Goal: Transaction & Acquisition: Subscribe to service/newsletter

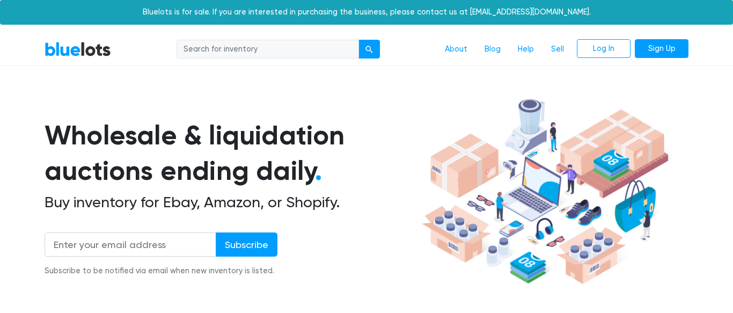
click at [234, 47] on input "search" at bounding box center [267, 49] width 182 height 19
type input "media"
click at [358, 40] on button "submit" at bounding box center [368, 49] width 21 height 19
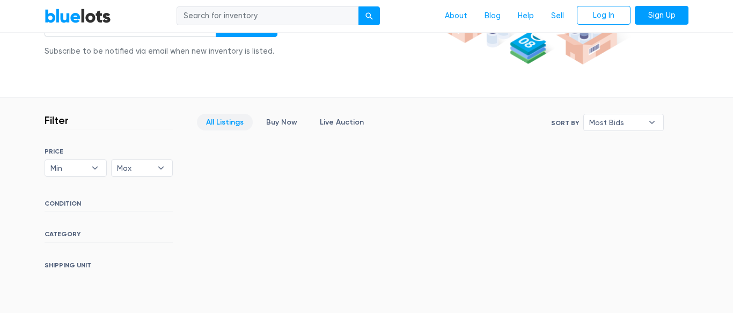
scroll to position [217, 0]
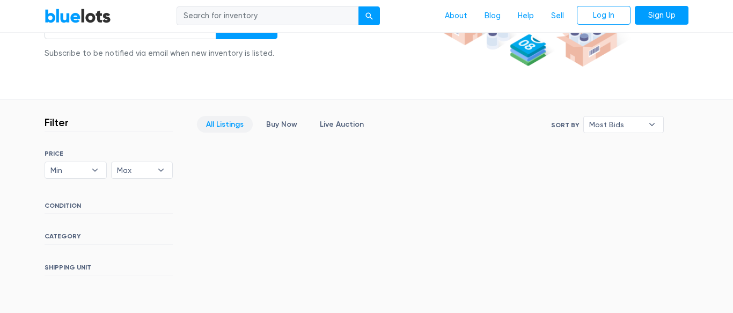
click at [230, 122] on link "All Listings" at bounding box center [225, 124] width 56 height 17
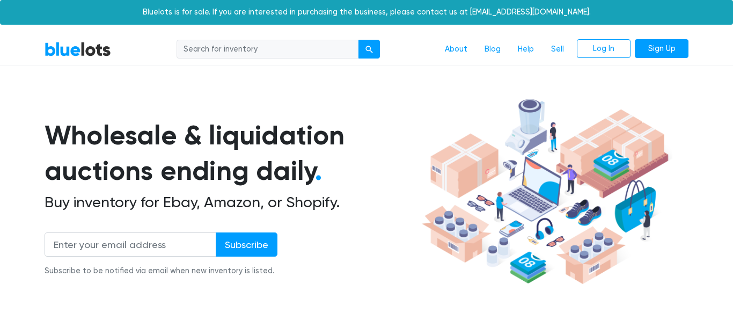
scroll to position [289, 0]
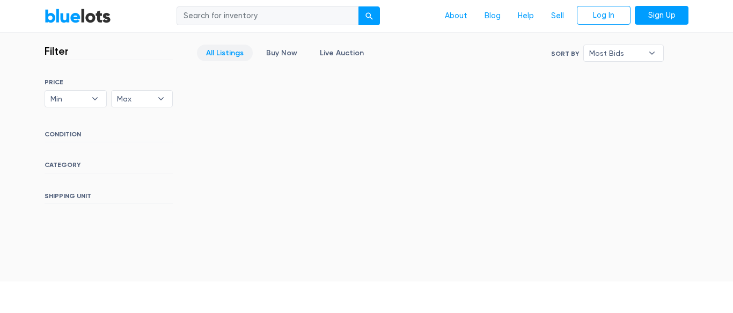
click at [214, 54] on link "All Listings" at bounding box center [225, 53] width 56 height 17
click at [275, 54] on link "Buy Now" at bounding box center [281, 53] width 49 height 17
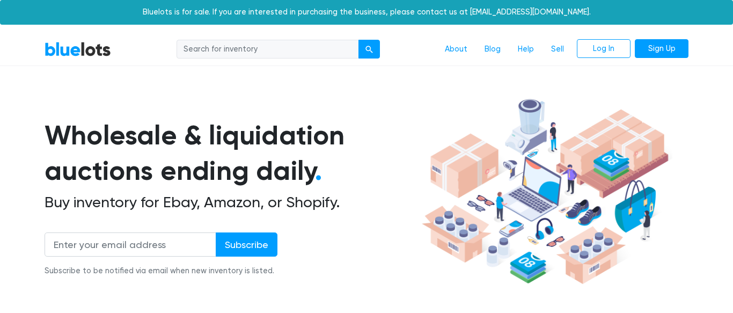
scroll to position [289, 0]
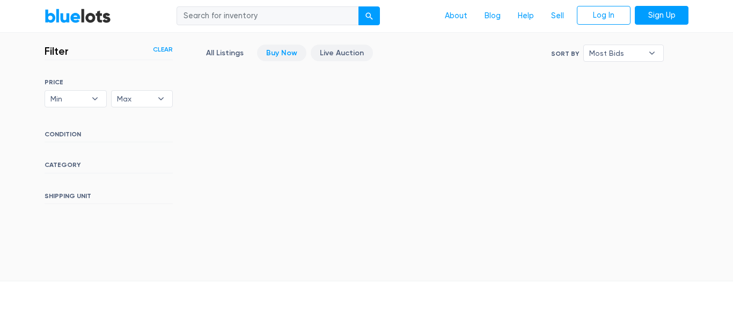
click at [340, 55] on link "Live Auction" at bounding box center [341, 53] width 62 height 17
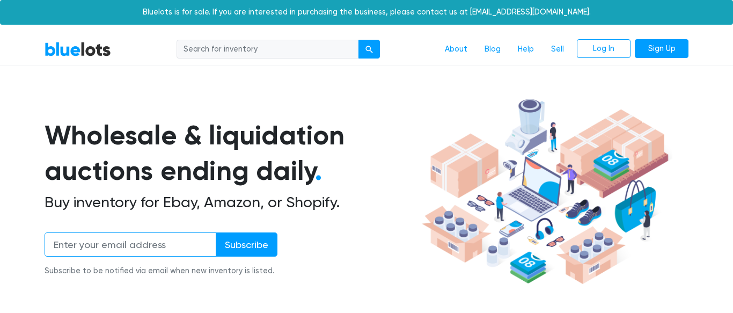
click at [112, 239] on input "email" at bounding box center [131, 244] width 172 height 24
type input "transitsongs@gmail.com"
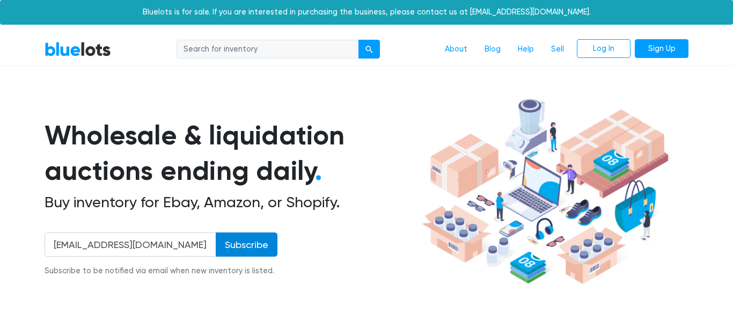
click at [249, 241] on input "Subscribe" at bounding box center [247, 244] width 62 height 24
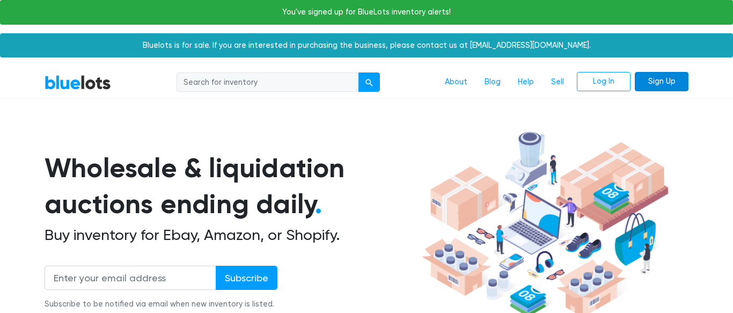
click at [665, 85] on link "Sign Up" at bounding box center [661, 81] width 54 height 19
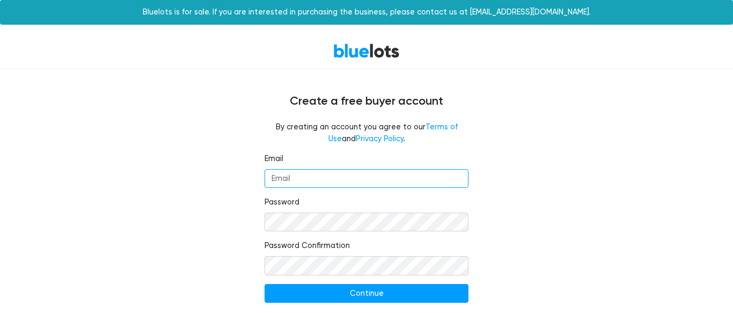
click at [295, 172] on input "Email" at bounding box center [366, 178] width 204 height 19
type input "transitsongs@gmail.com"
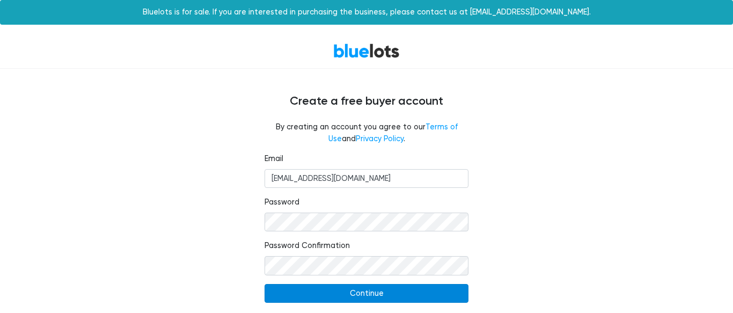
click at [362, 294] on input "Continue" at bounding box center [366, 293] width 204 height 19
click at [359, 290] on input "Continue" at bounding box center [366, 293] width 204 height 19
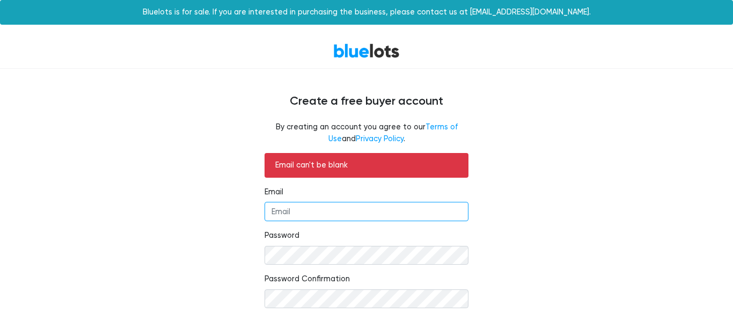
click at [290, 203] on input "Email" at bounding box center [366, 211] width 204 height 19
type input "[EMAIL_ADDRESS][DOMAIN_NAME]"
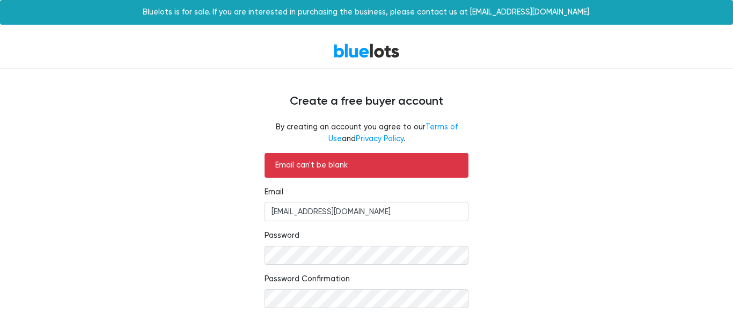
click at [560, 231] on div "Email can't be blank Email [EMAIL_ADDRESS][DOMAIN_NAME] Password Password Confi…" at bounding box center [366, 263] width 660 height 220
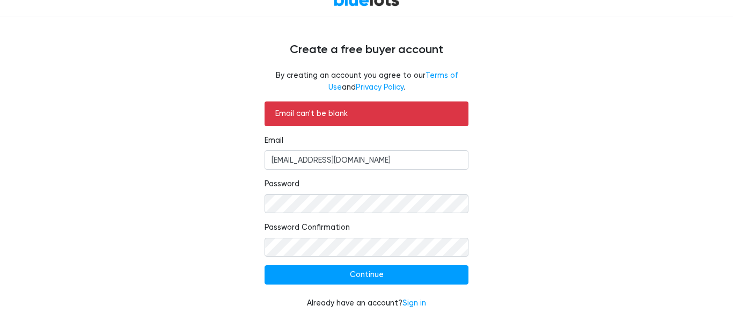
scroll to position [61, 0]
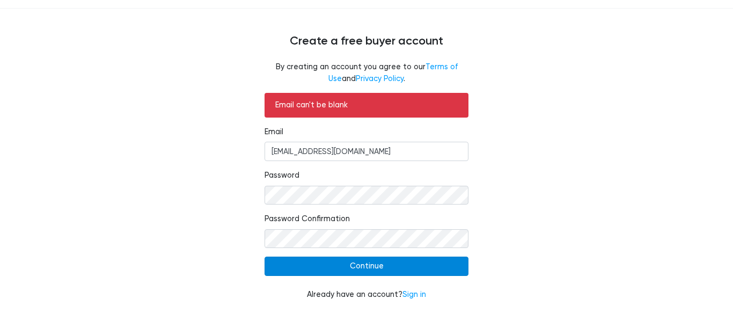
click at [302, 267] on input "Continue" at bounding box center [366, 265] width 204 height 19
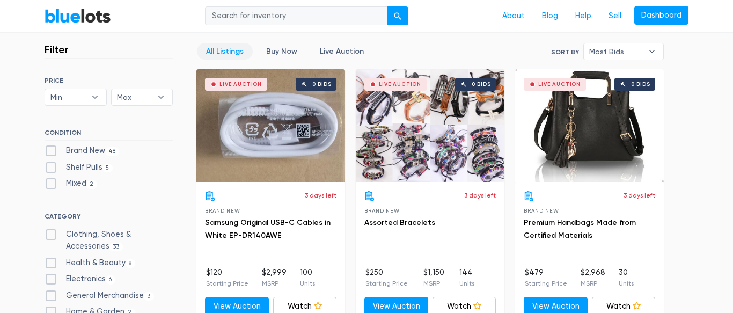
scroll to position [362, 0]
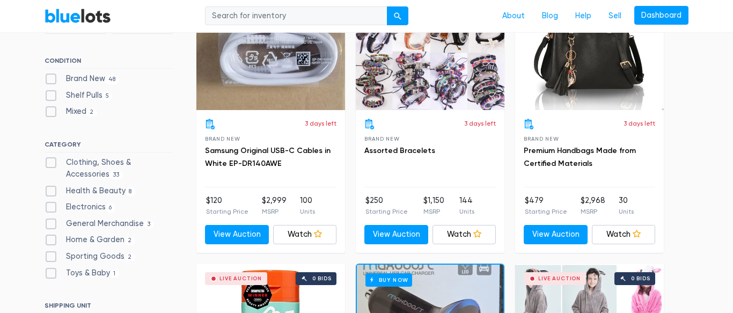
click at [55, 94] on label "Shelf Pulls 5" at bounding box center [79, 96] width 68 height 12
click at [51, 94] on Pulls"] "Shelf Pulls 5" at bounding box center [48, 93] width 7 height 7
checkbox Pulls"] "true"
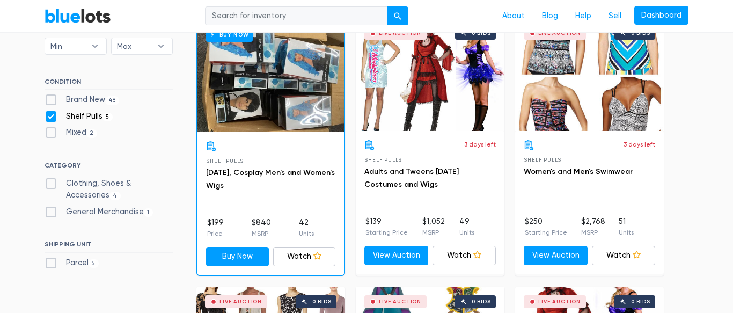
scroll to position [340, 0]
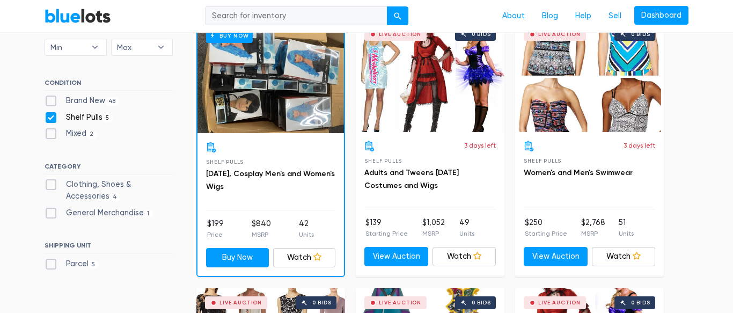
click at [51, 116] on label "Shelf Pulls 5" at bounding box center [79, 118] width 68 height 12
click at [51, 116] on Pulls"] "Shelf Pulls 5" at bounding box center [48, 115] width 7 height 7
checkbox Pulls"] "false"
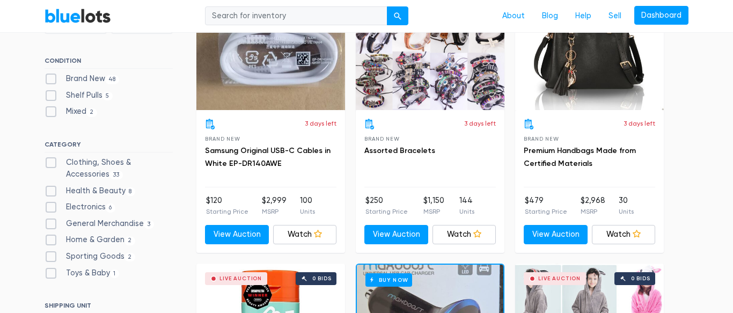
scroll to position [365, 0]
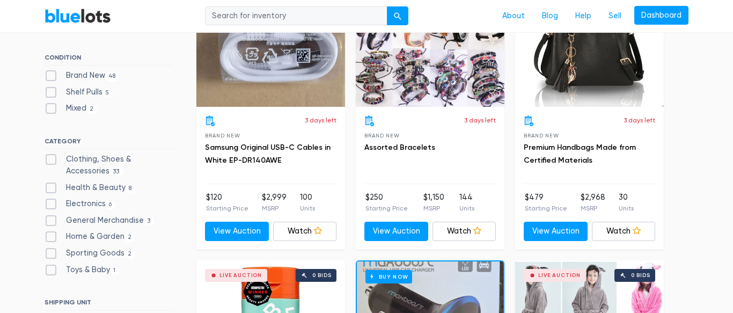
click at [53, 203] on label "Electronics 6" at bounding box center [80, 204] width 71 height 12
click at [51, 203] on input "Electronics 6" at bounding box center [48, 201] width 7 height 7
checkbox input "true"
